Goal: Find specific page/section: Find specific page/section

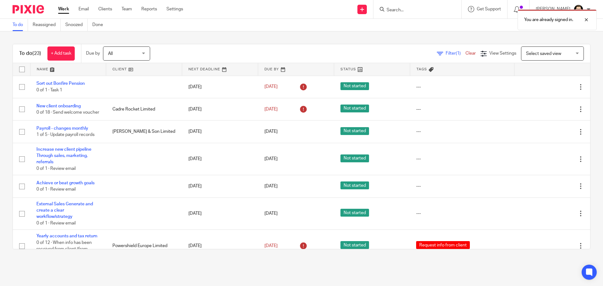
click at [405, 7] on div "You are already signed in." at bounding box center [449, 18] width 295 height 24
click at [405, 10] on div "You are already signed in." at bounding box center [449, 18] width 295 height 24
click at [406, 10] on div "You are already signed in." at bounding box center [449, 18] width 295 height 24
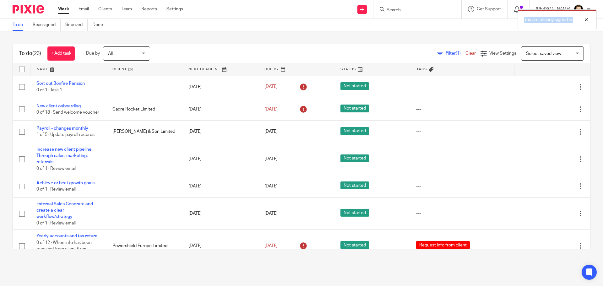
click at [406, 10] on div "You are already signed in." at bounding box center [449, 18] width 295 height 24
click at [400, 12] on div "You are already signed in." at bounding box center [449, 18] width 295 height 24
click at [591, 16] on div "You are already signed in." at bounding box center [557, 19] width 79 height 21
click at [408, 10] on input "Search" at bounding box center [414, 11] width 57 height 6
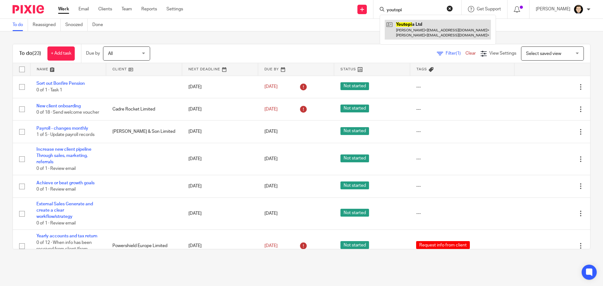
type input "youtopi"
click at [404, 28] on link at bounding box center [438, 29] width 106 height 19
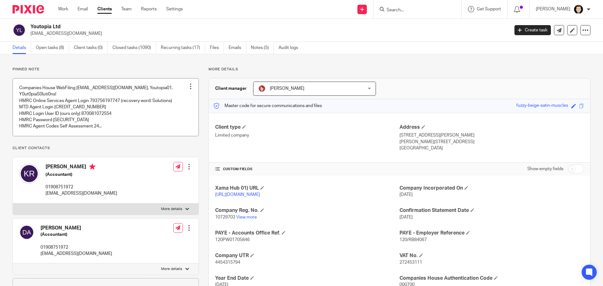
click at [101, 125] on link at bounding box center [106, 107] width 186 height 57
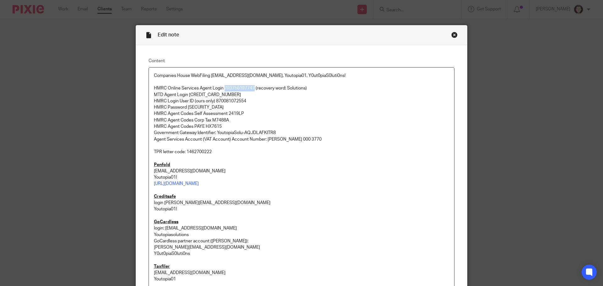
drag, startPoint x: 253, startPoint y: 88, endPoint x: 223, endPoint y: 90, distance: 29.6
click at [223, 90] on p "HMRC Online Services Agent Login 793756197747 (recovery word: Solutions)" at bounding box center [301, 88] width 295 height 6
copy p "793756197747"
drag, startPoint x: 212, startPoint y: 107, endPoint x: 186, endPoint y: 108, distance: 26.1
click at [186, 108] on p "HMRC Password Youtopia01" at bounding box center [301, 107] width 295 height 6
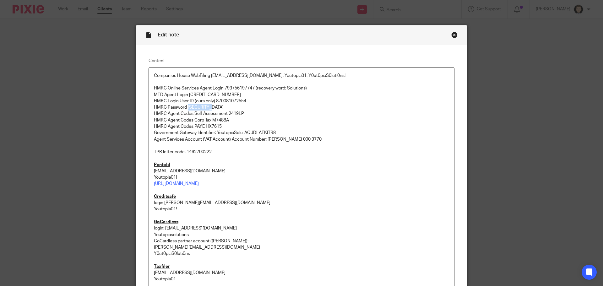
copy p "Youtopia01"
click at [453, 35] on div "Close this dialog window" at bounding box center [454, 35] width 6 height 6
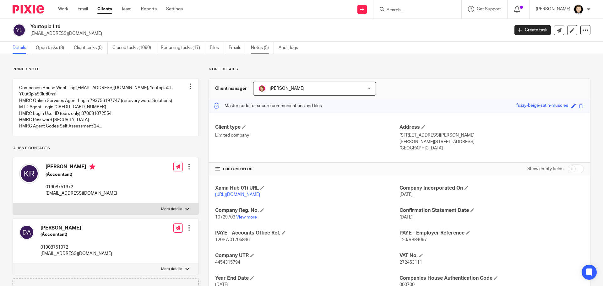
click at [255, 52] on link "Notes (5)" at bounding box center [262, 48] width 23 height 12
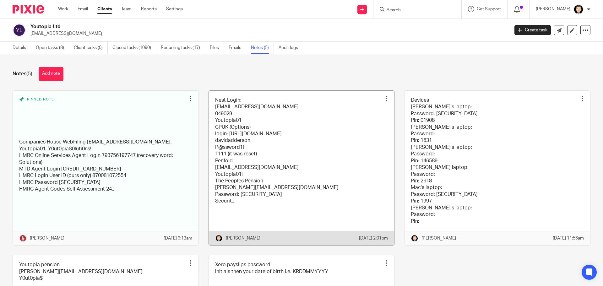
click at [329, 136] on link at bounding box center [302, 168] width 186 height 155
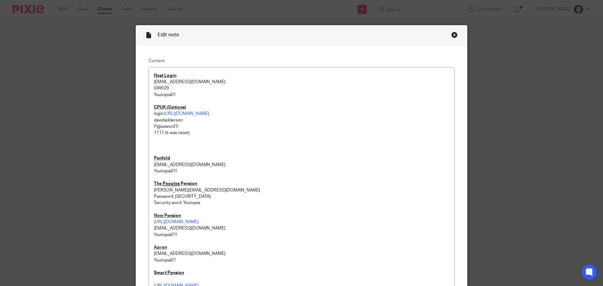
click at [451, 33] on div "Close this dialog window" at bounding box center [454, 35] width 6 height 6
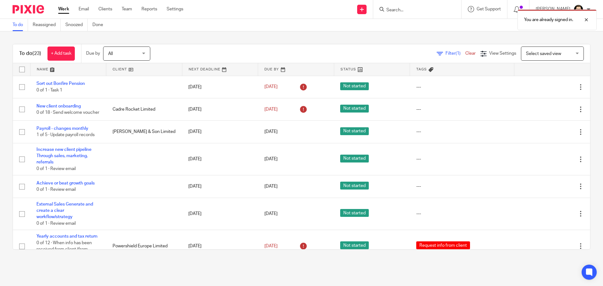
click at [407, 15] on div "You are already signed in." at bounding box center [448, 18] width 295 height 24
click at [407, 12] on div "You are already signed in." at bounding box center [448, 18] width 295 height 24
click at [585, 19] on div at bounding box center [581, 20] width 17 height 8
click at [419, 8] on input "Search" at bounding box center [413, 11] width 57 height 6
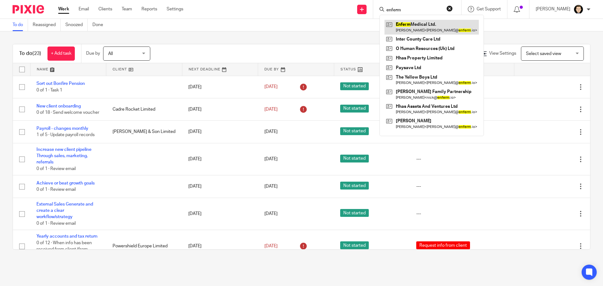
type input "enferm"
click at [453, 25] on link at bounding box center [431, 27] width 94 height 14
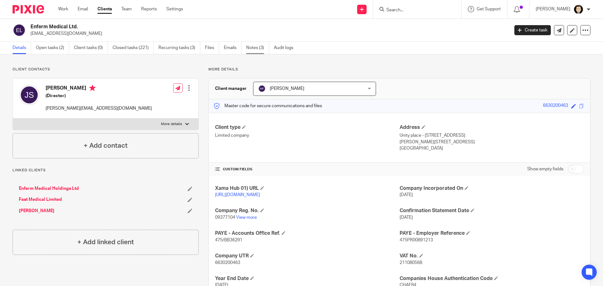
click at [262, 48] on link "Notes (3)" at bounding box center [257, 48] width 23 height 12
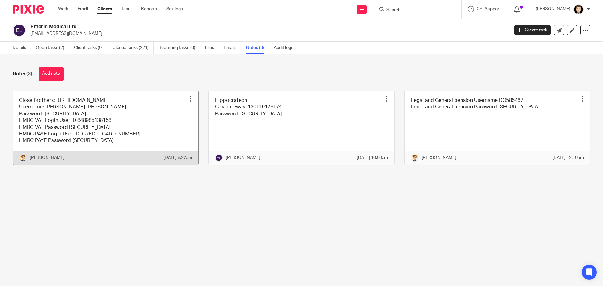
click at [134, 112] on link at bounding box center [105, 128] width 185 height 74
